Goal: Information Seeking & Learning: Find specific fact

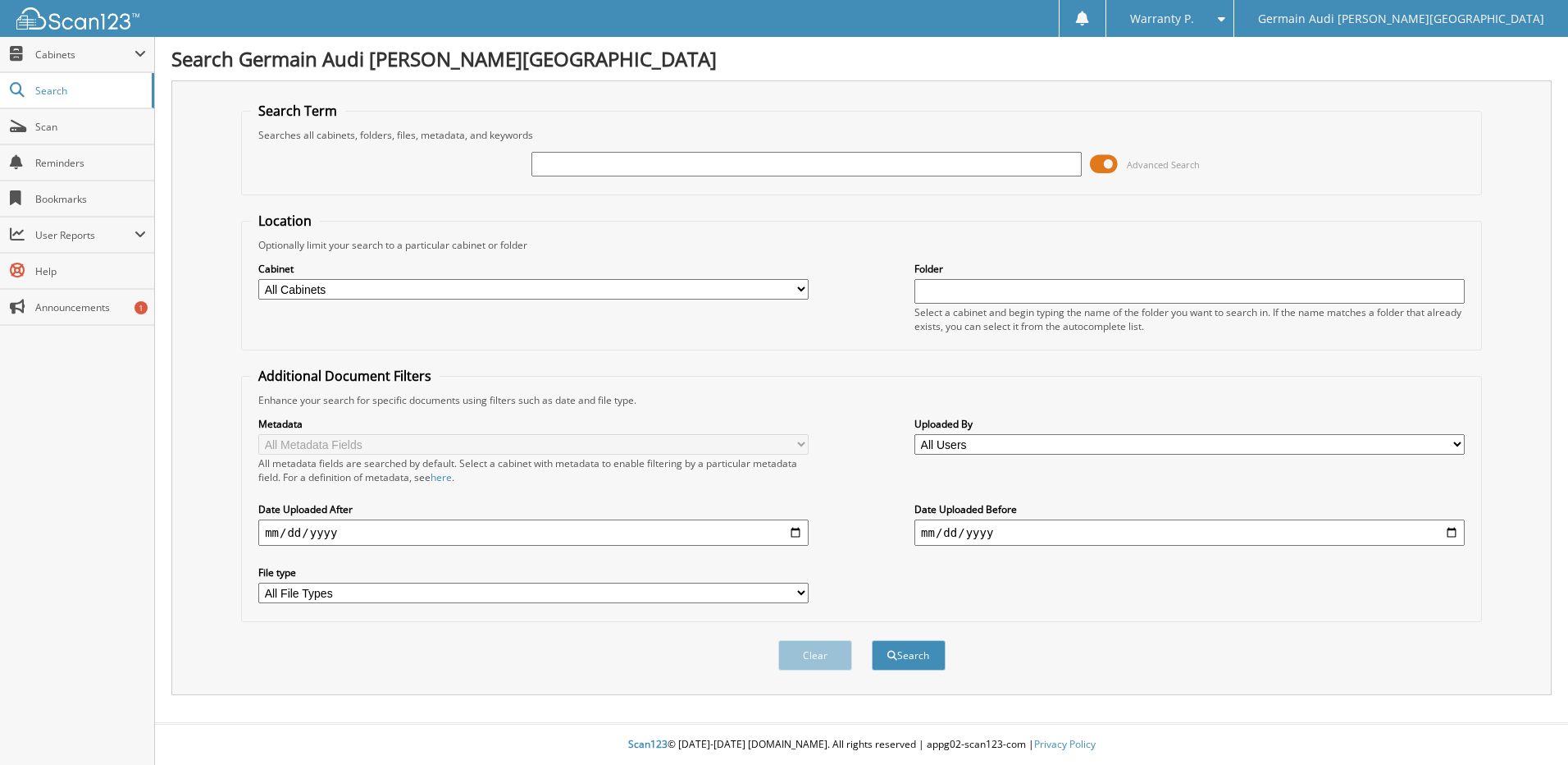
click at [628, 157] on input "text" at bounding box center [807, 164] width 551 height 25
type input "46933"
click at [872, 640] on button "Search" at bounding box center [909, 654] width 74 height 30
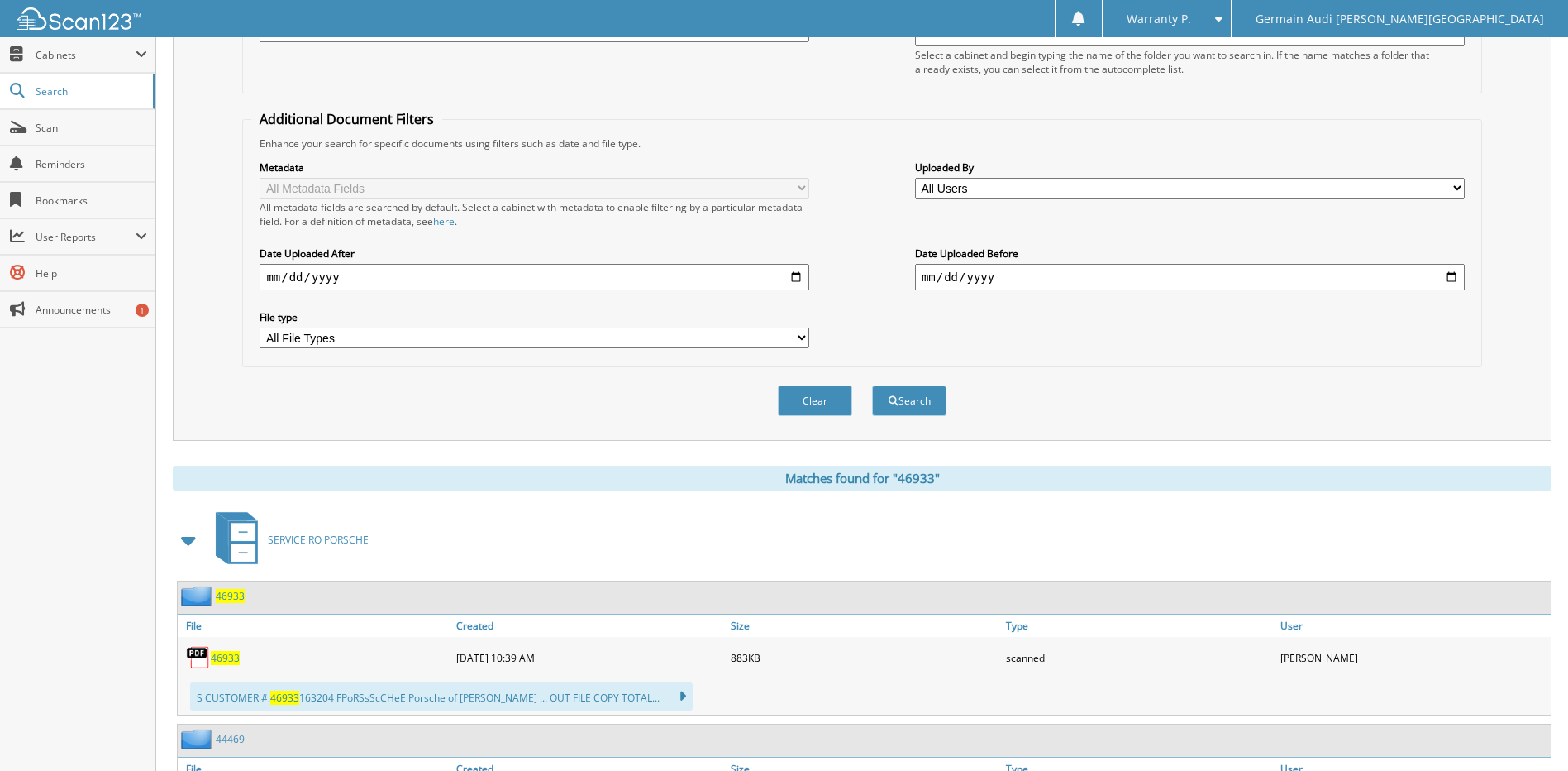
scroll to position [331, 0]
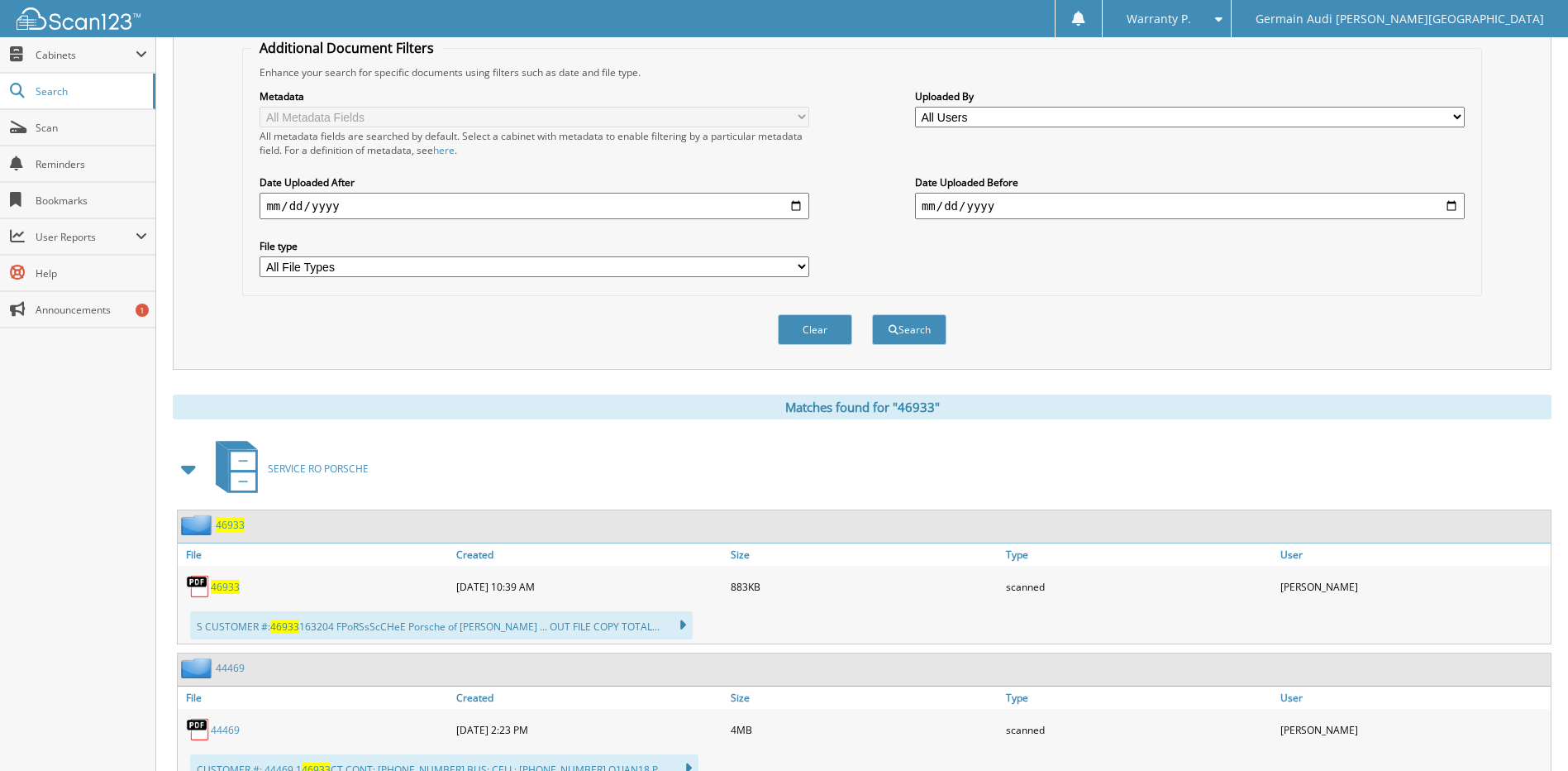
click at [227, 590] on span "46933" at bounding box center [224, 587] width 29 height 14
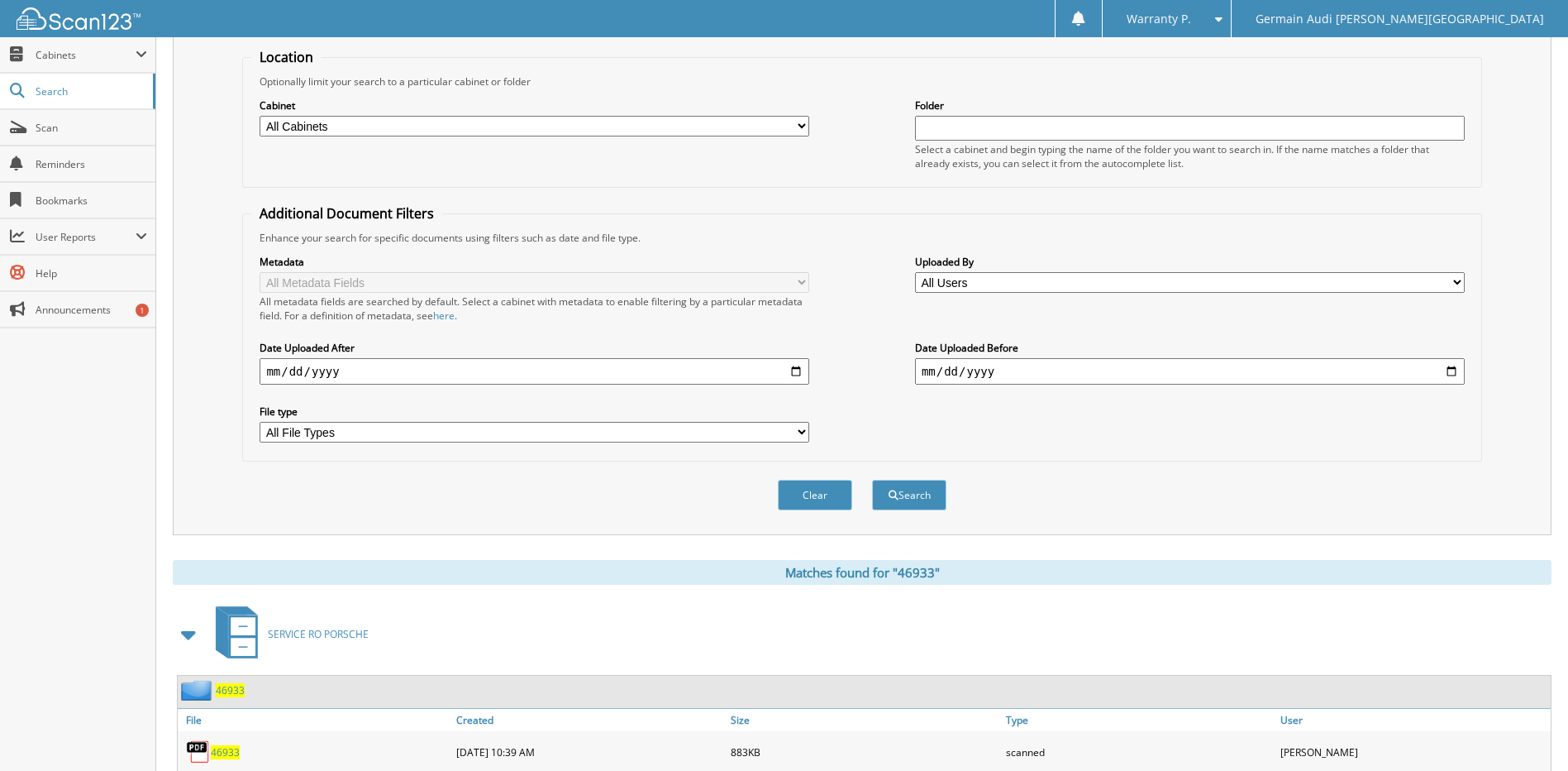
scroll to position [83, 0]
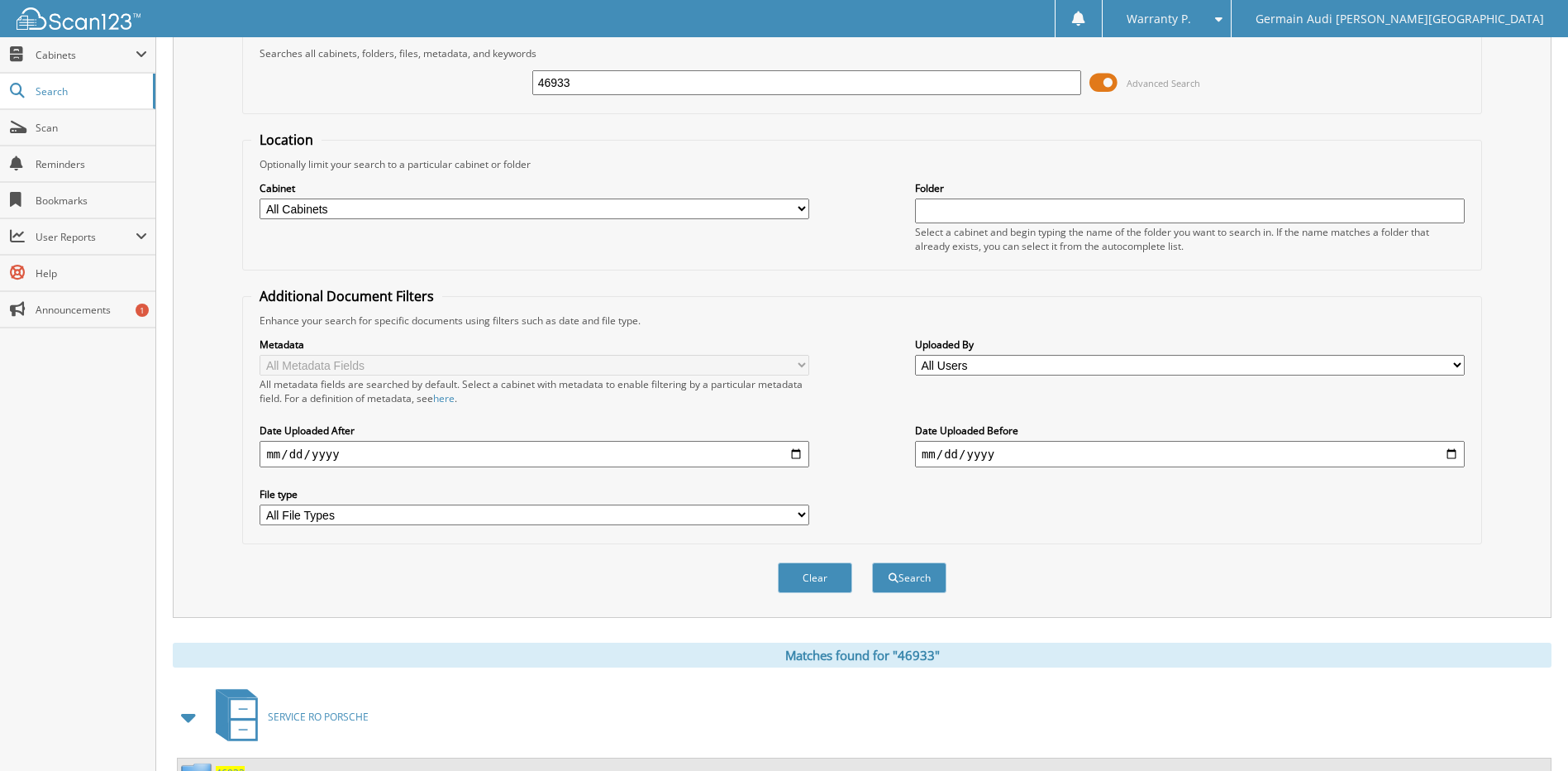
click at [573, 87] on input "46933" at bounding box center [807, 83] width 550 height 25
type input "46934"
click at [872, 562] on button "Search" at bounding box center [910, 577] width 75 height 30
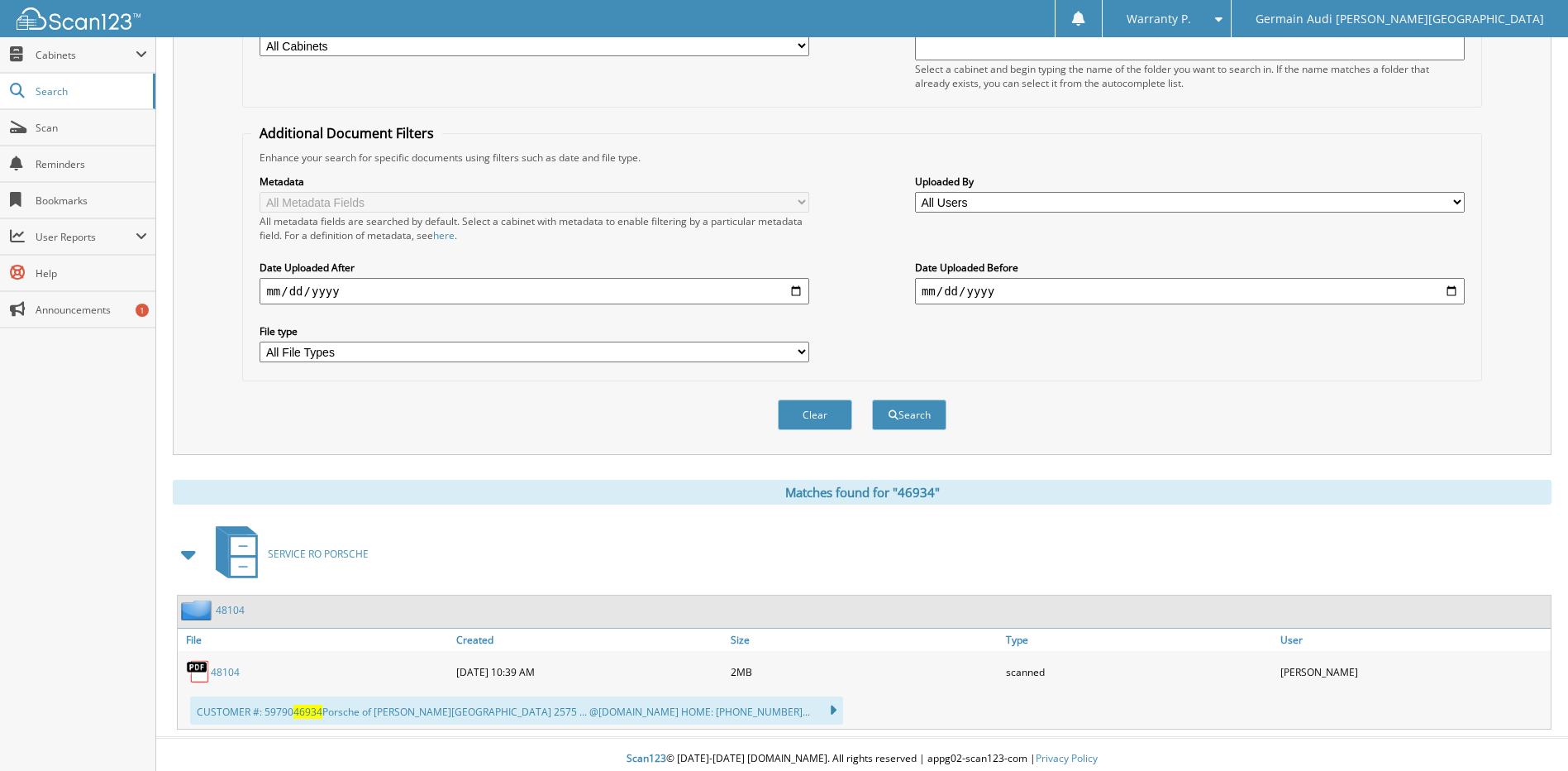
scroll to position [255, 0]
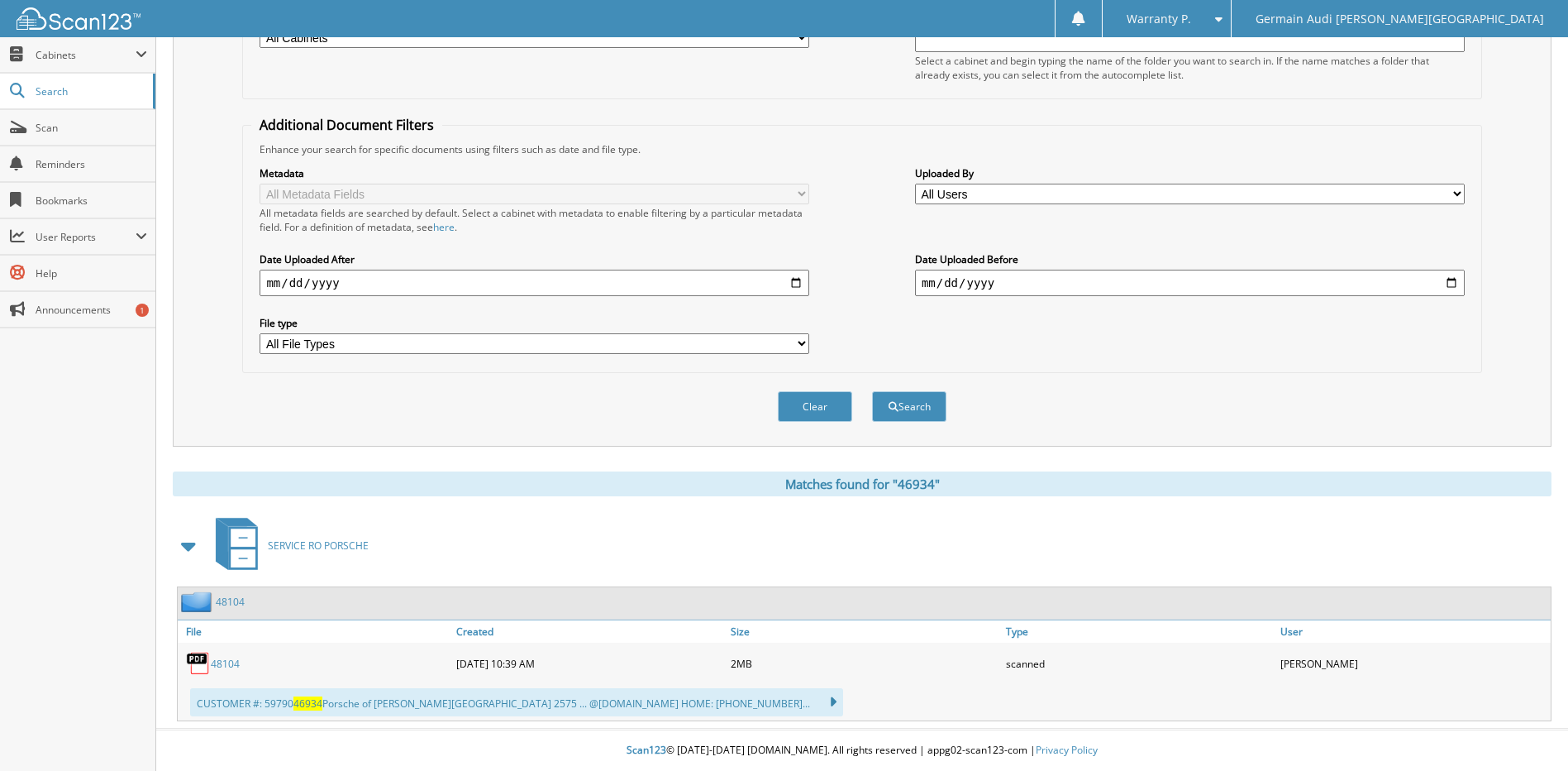
click at [226, 660] on link "48104" at bounding box center [224, 664] width 29 height 14
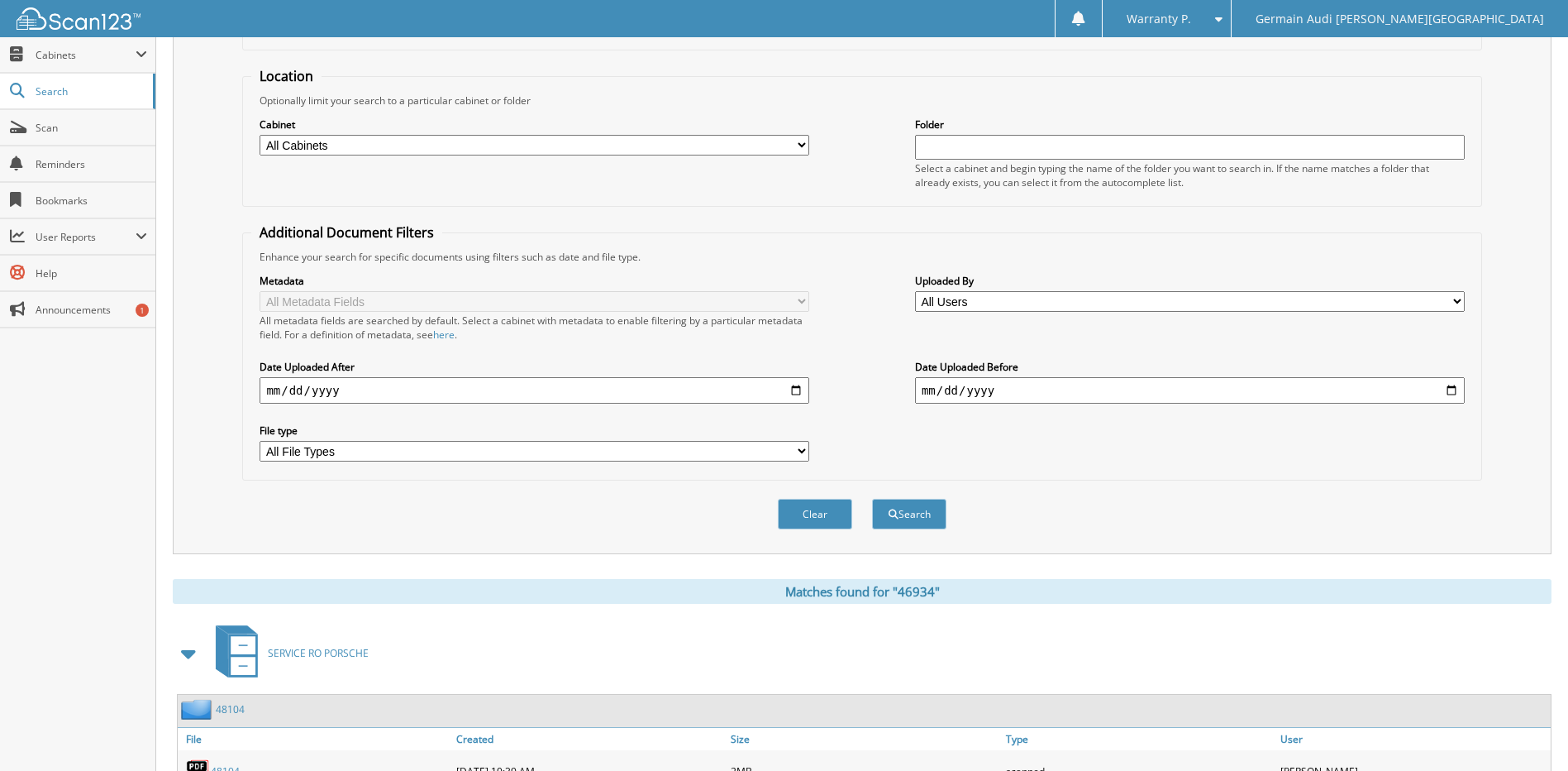
scroll to position [0, 0]
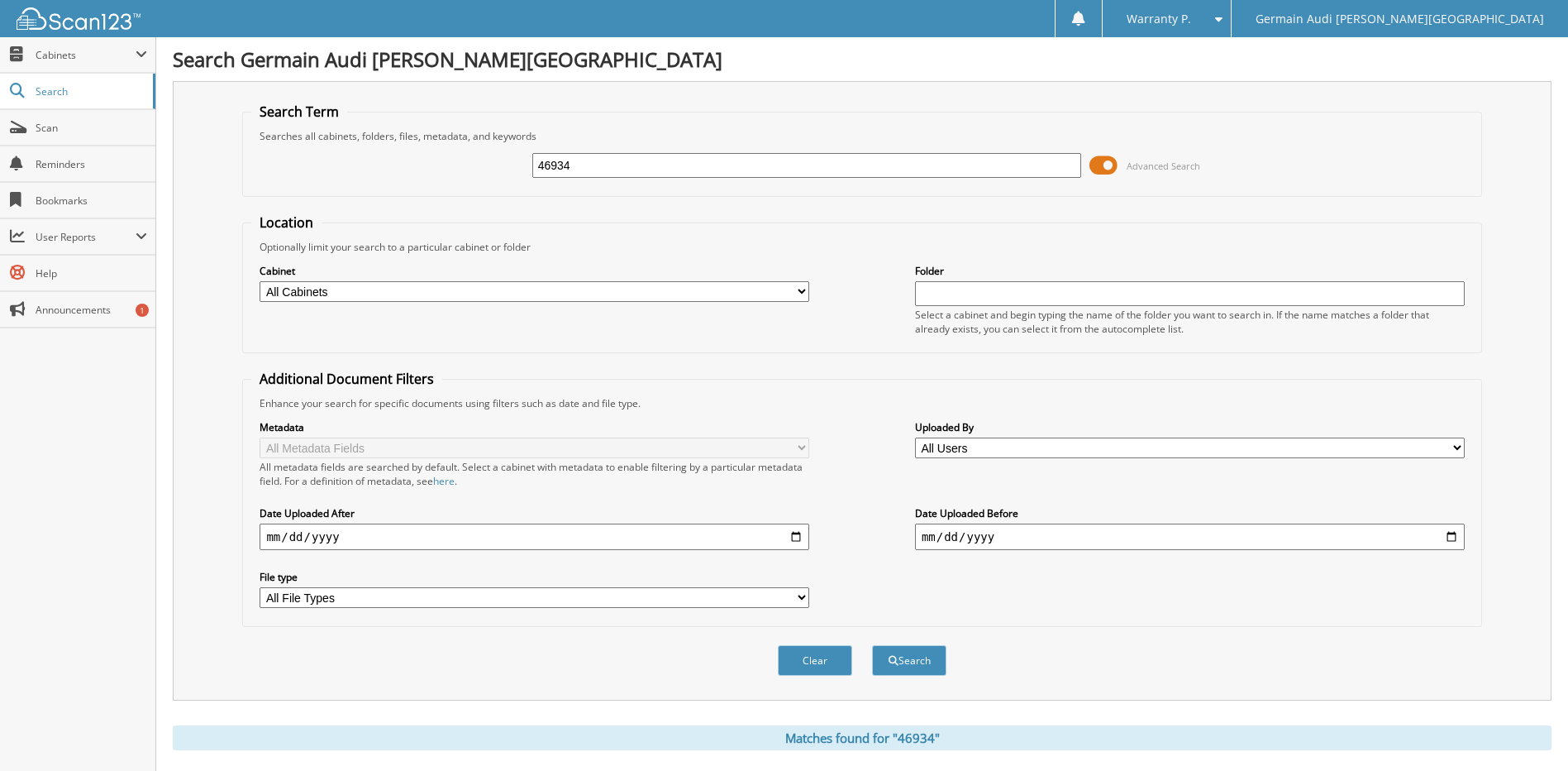
click at [597, 159] on input "46934" at bounding box center [807, 165] width 550 height 25
type input "46919"
click at [872, 645] on button "Search" at bounding box center [910, 660] width 75 height 30
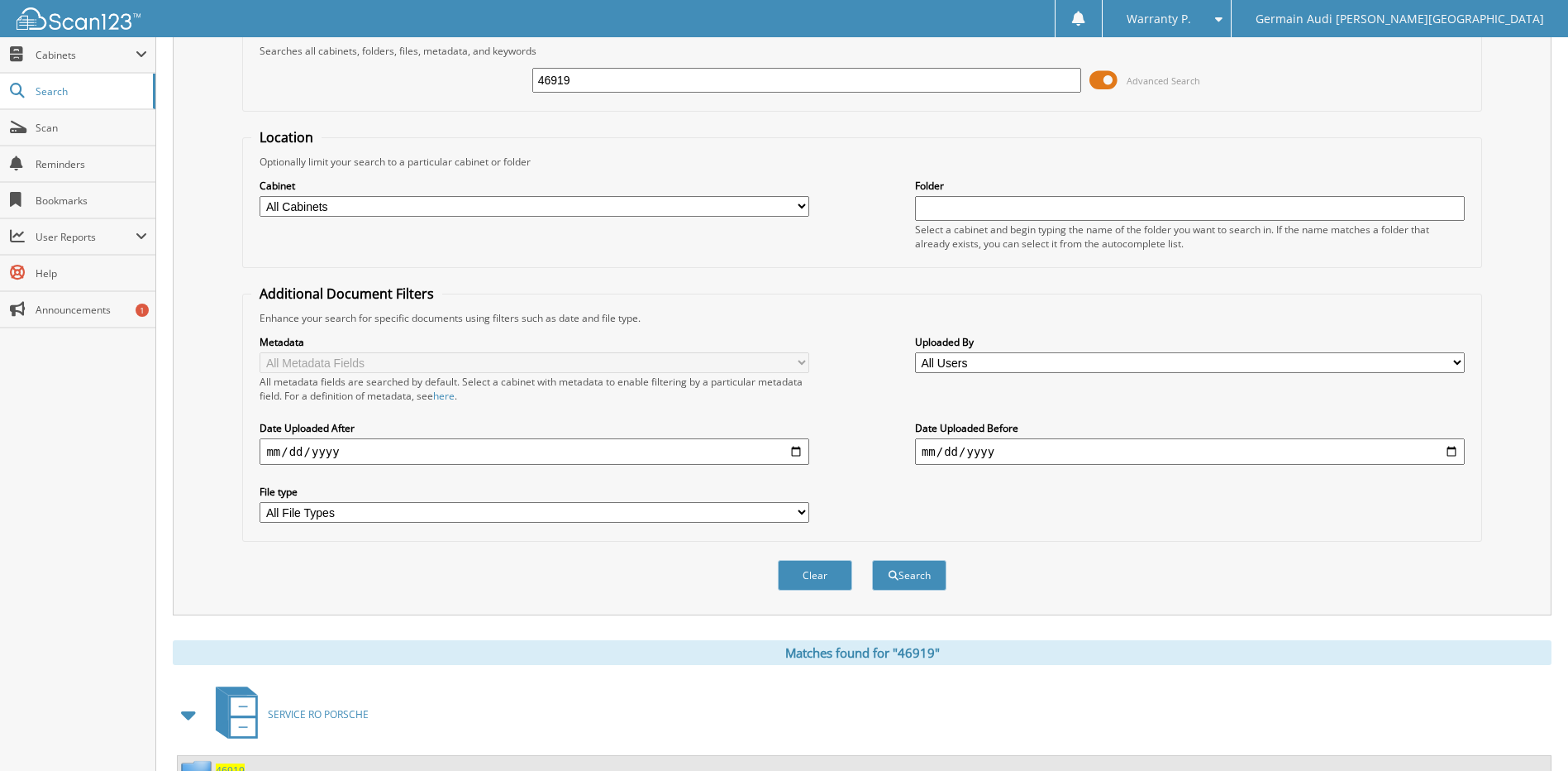
scroll to position [248, 0]
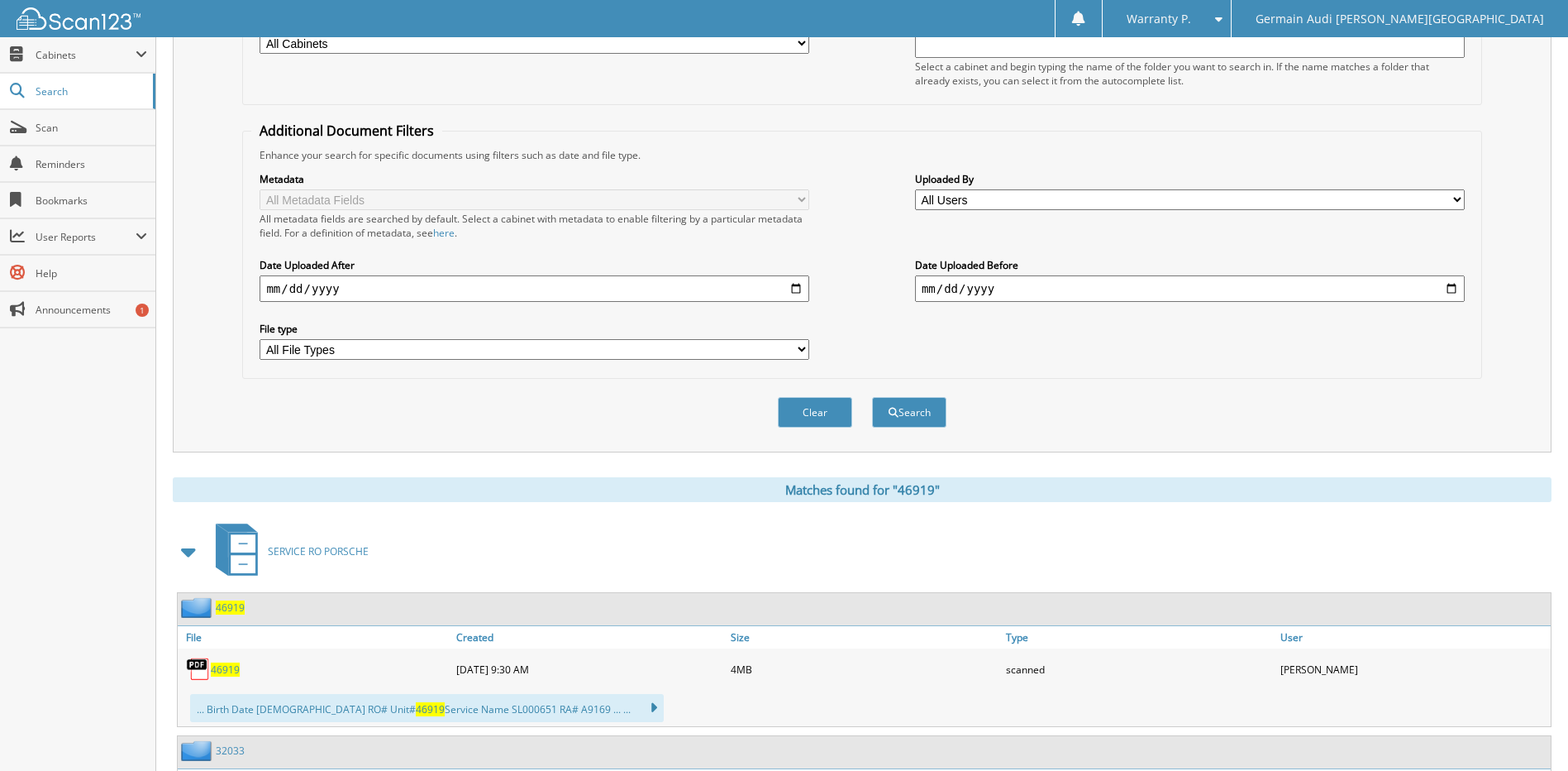
click at [221, 670] on span "46919" at bounding box center [224, 669] width 29 height 14
